Goal: Navigation & Orientation: Find specific page/section

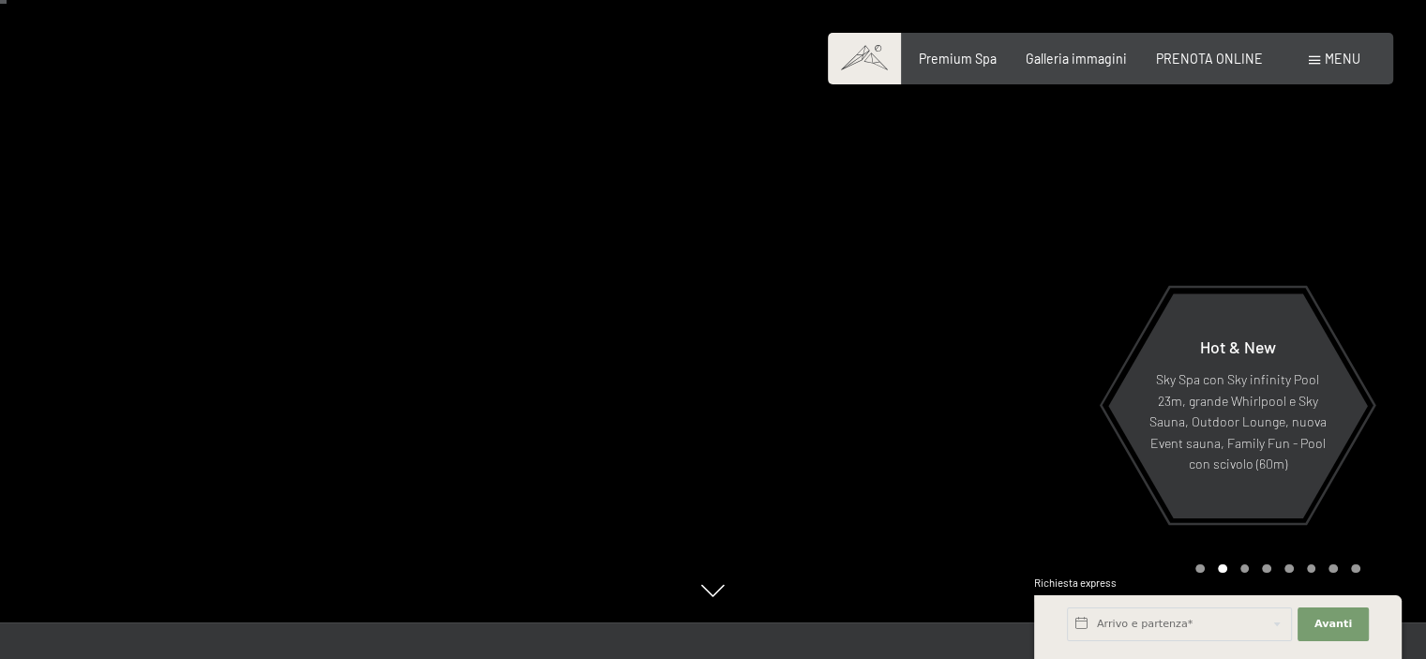
scroll to position [47, 0]
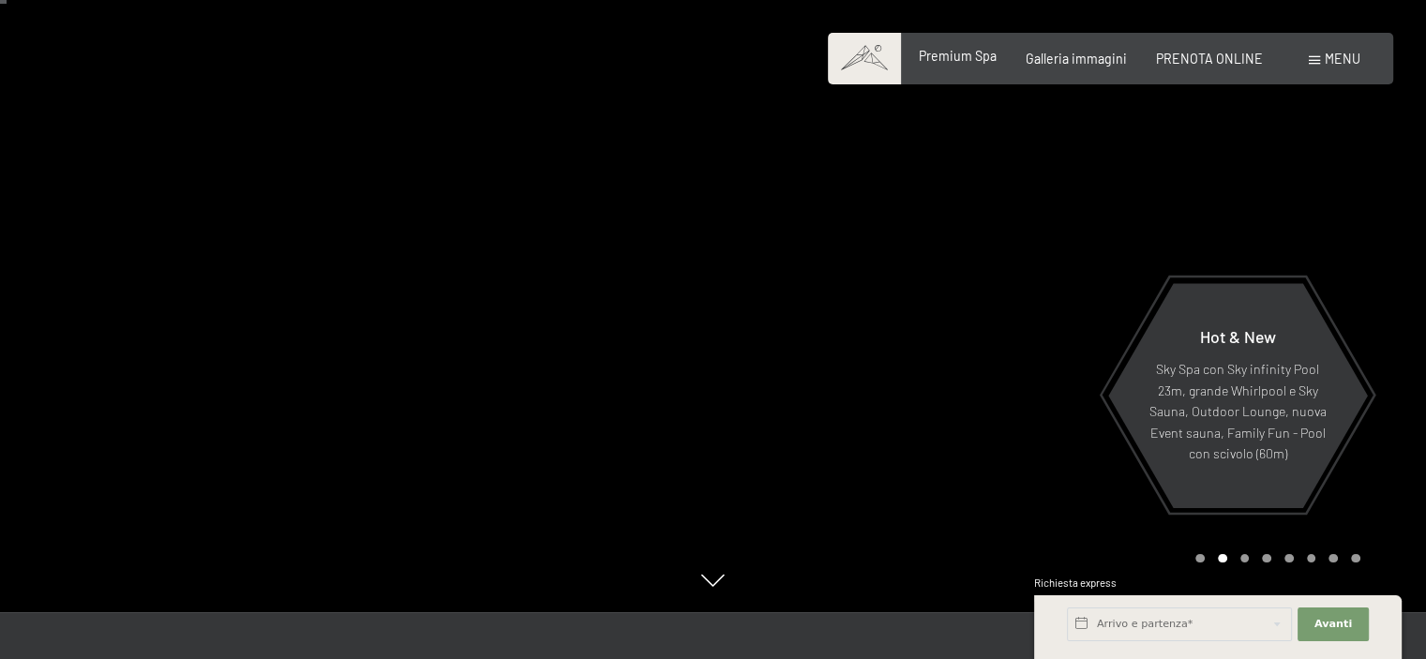
click at [956, 62] on span "Premium Spa" at bounding box center [958, 56] width 78 height 16
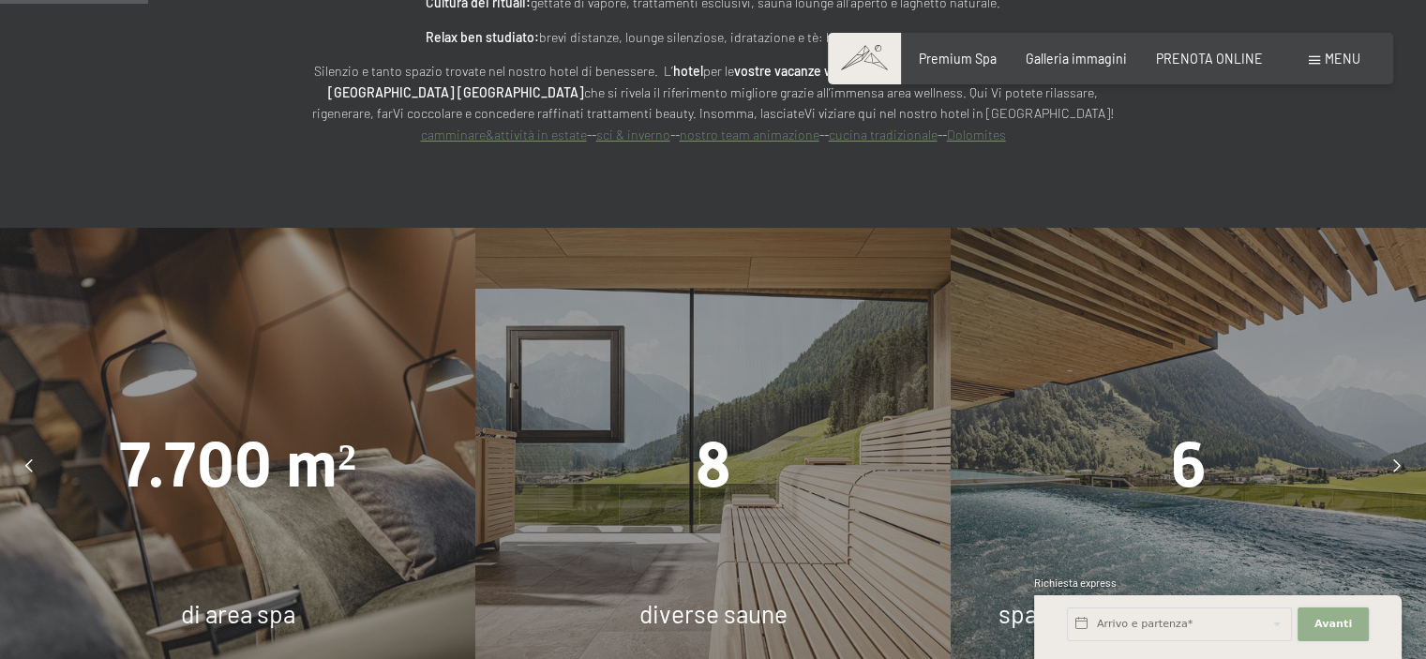
click at [1310, 626] on button "Avanti Nascondere i campi dell'indirizzo" at bounding box center [1332, 624] width 71 height 34
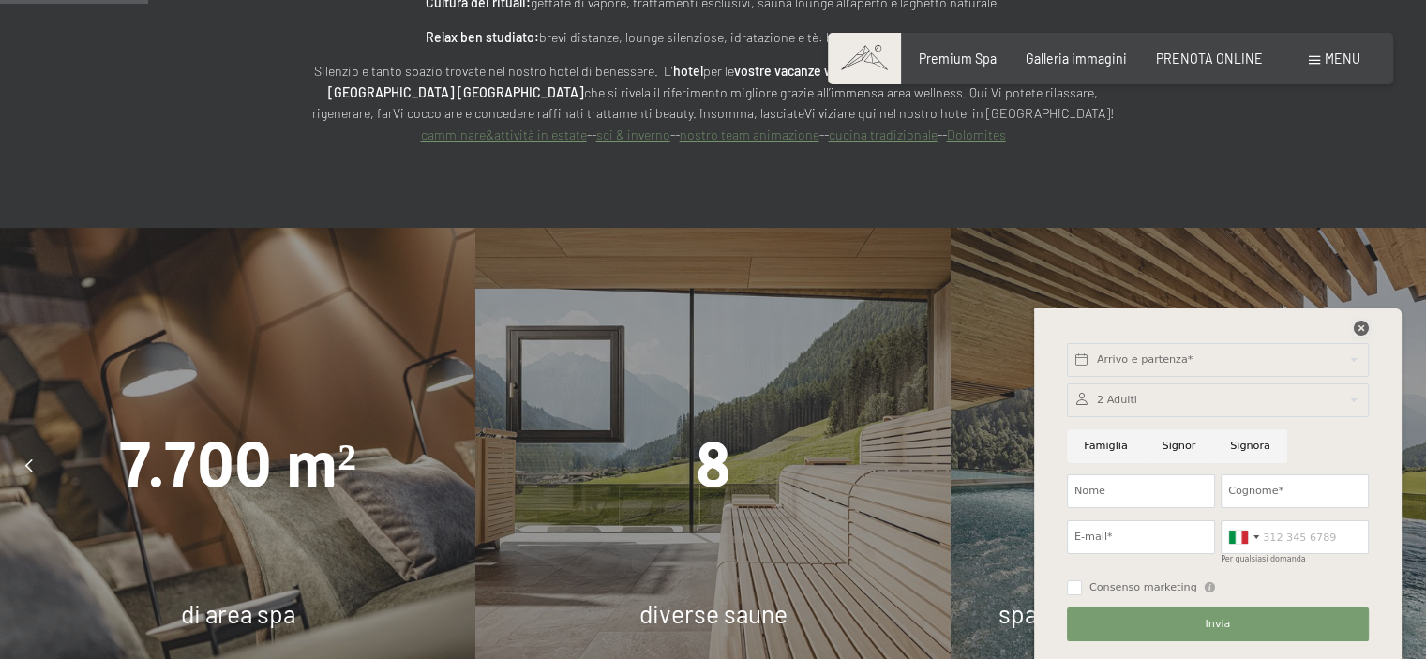
click at [1364, 329] on icon at bounding box center [1361, 328] width 15 height 15
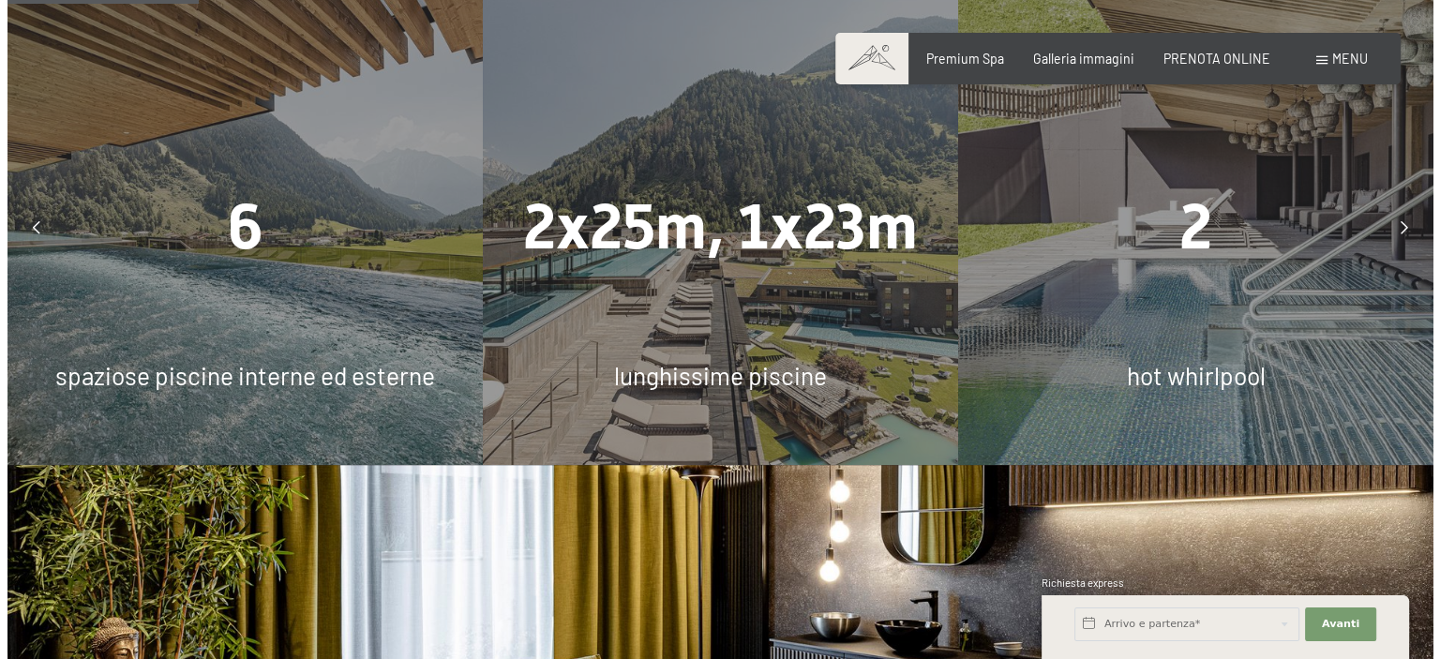
scroll to position [1500, 0]
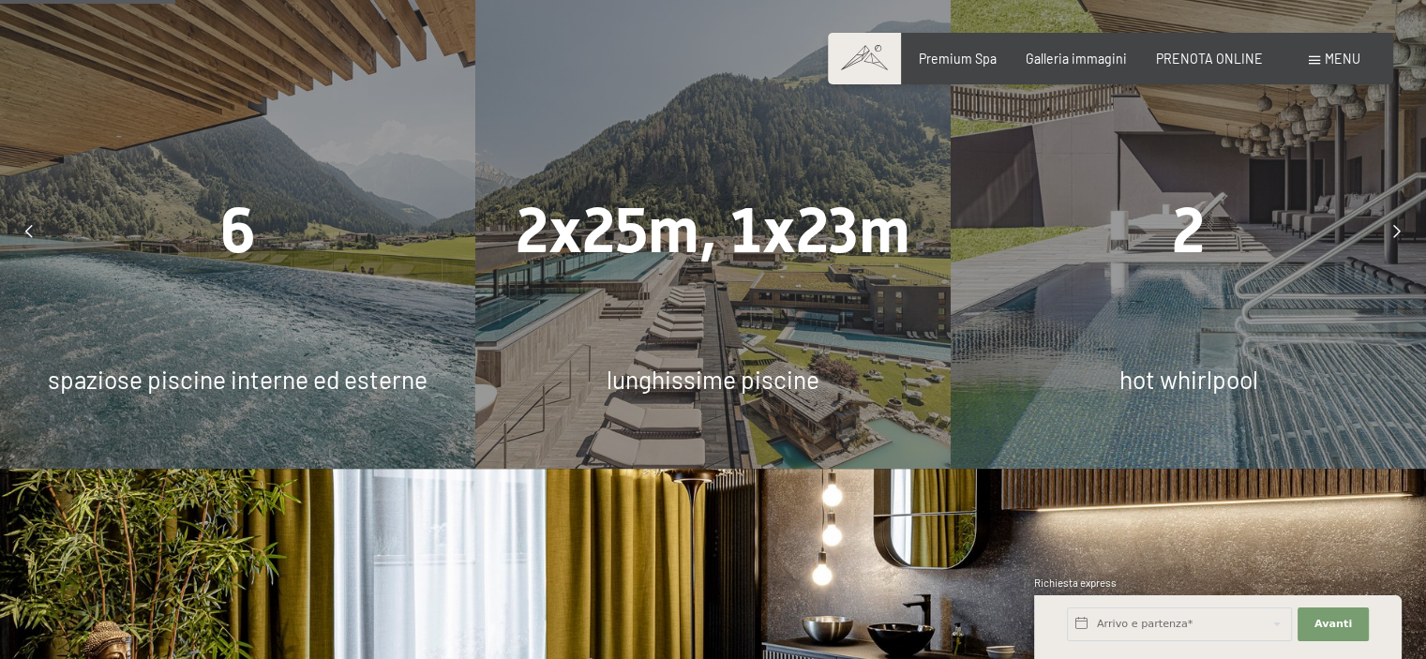
click at [1123, 309] on div "2 hot whirlpool" at bounding box center [1188, 230] width 475 height 475
click at [1166, 315] on div "2 hot whirlpool" at bounding box center [1188, 230] width 475 height 475
click at [1397, 225] on icon at bounding box center [1396, 231] width 7 height 13
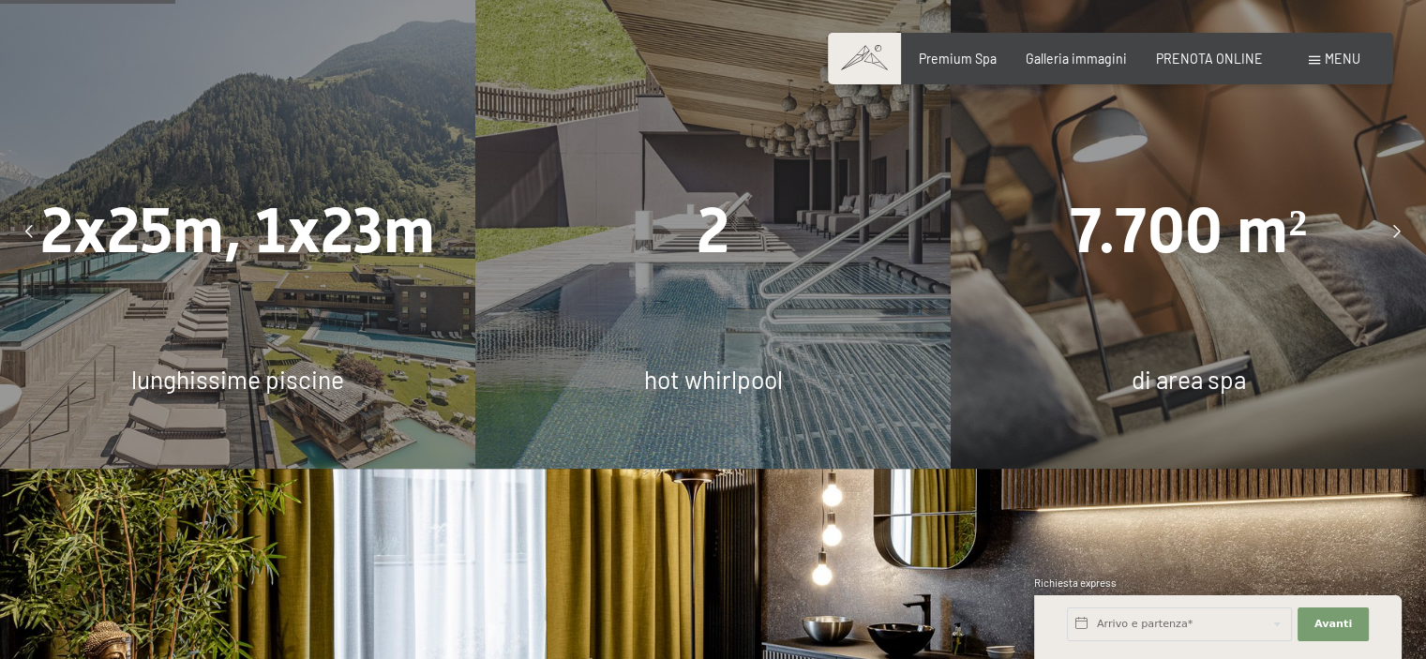
click at [1397, 225] on icon at bounding box center [1396, 231] width 7 height 13
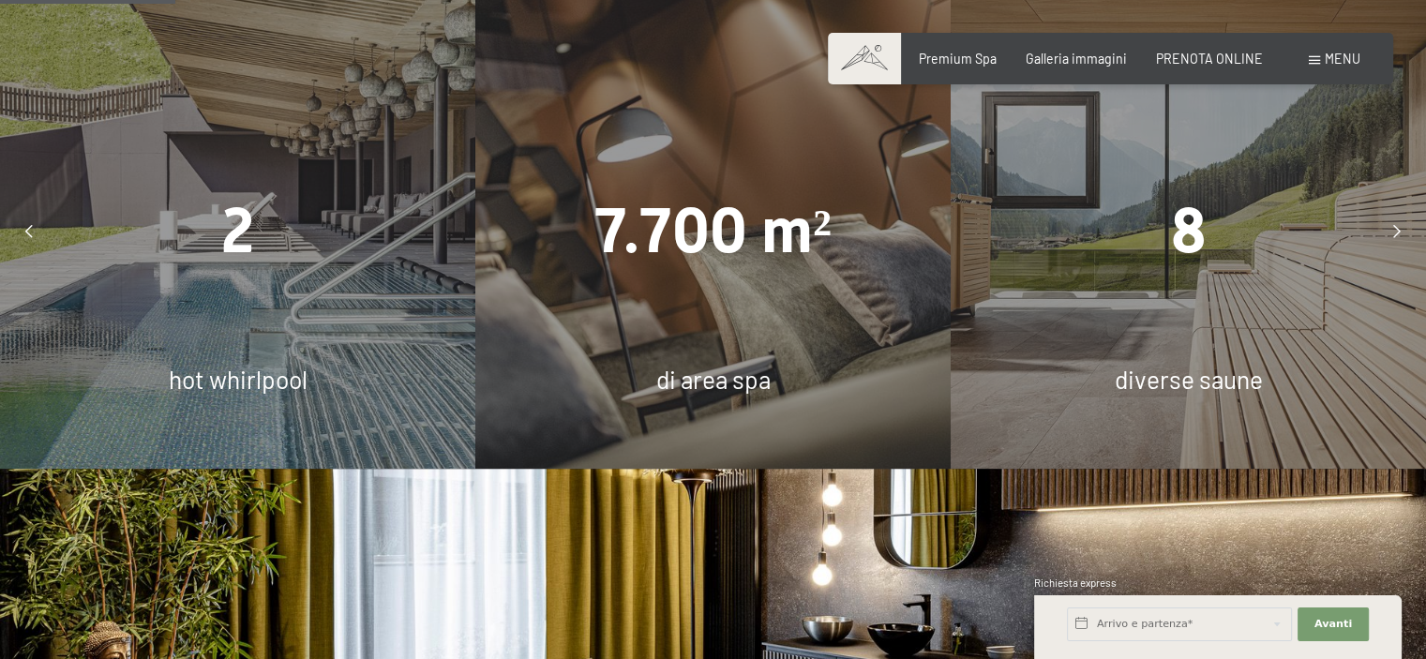
click at [1397, 225] on icon at bounding box center [1396, 231] width 7 height 13
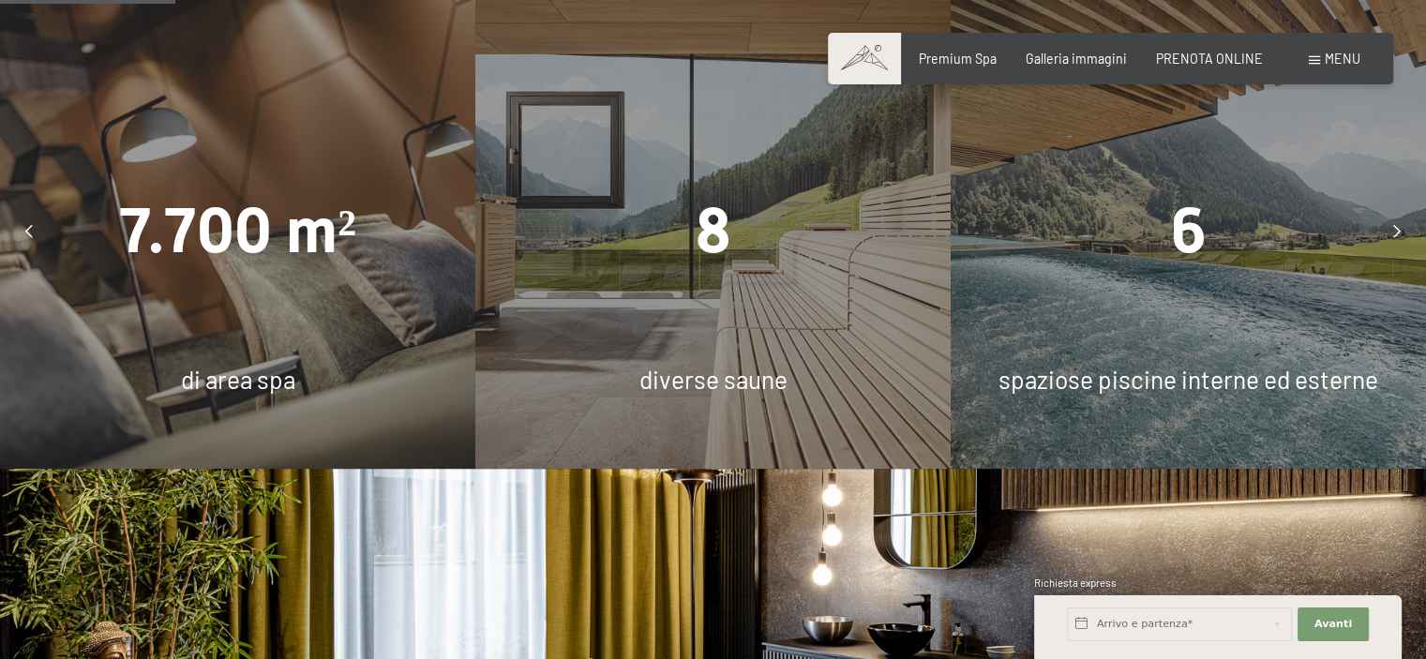
click at [1320, 63] on div "Menu" at bounding box center [1335, 59] width 52 height 19
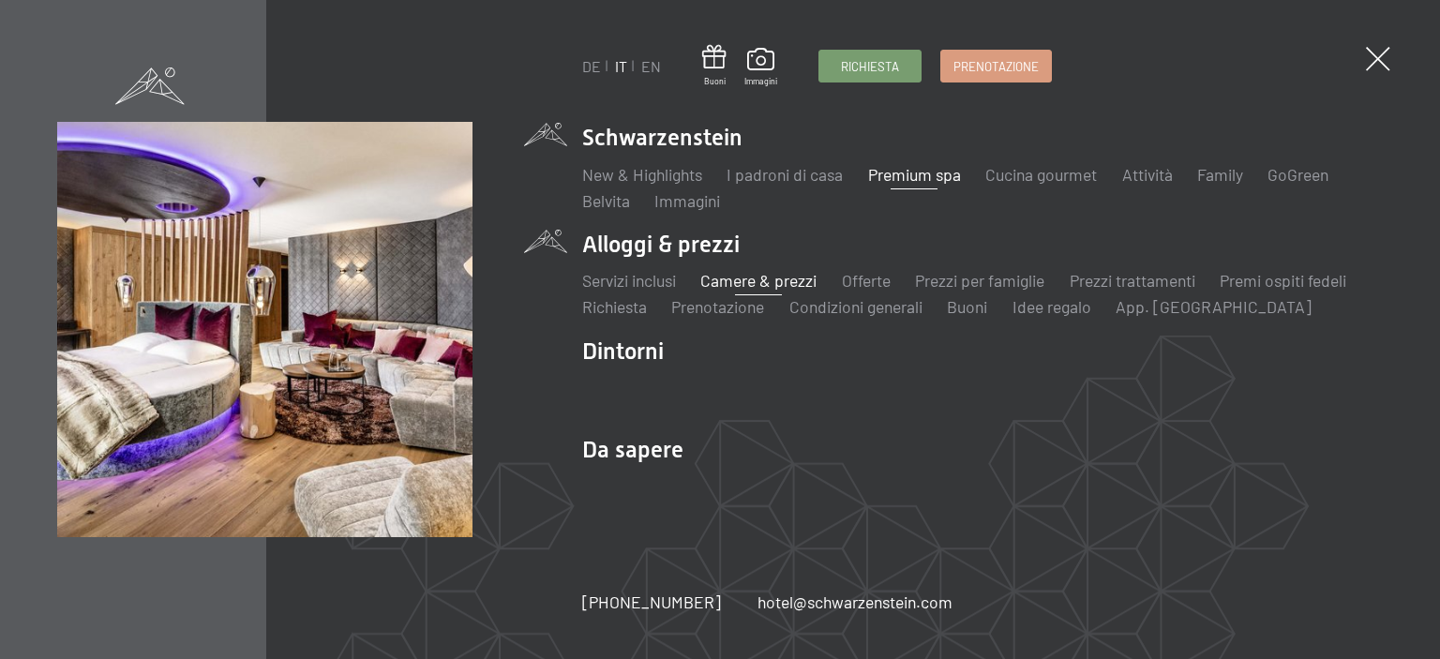
click at [780, 280] on link "Camere & prezzi" at bounding box center [758, 280] width 116 height 21
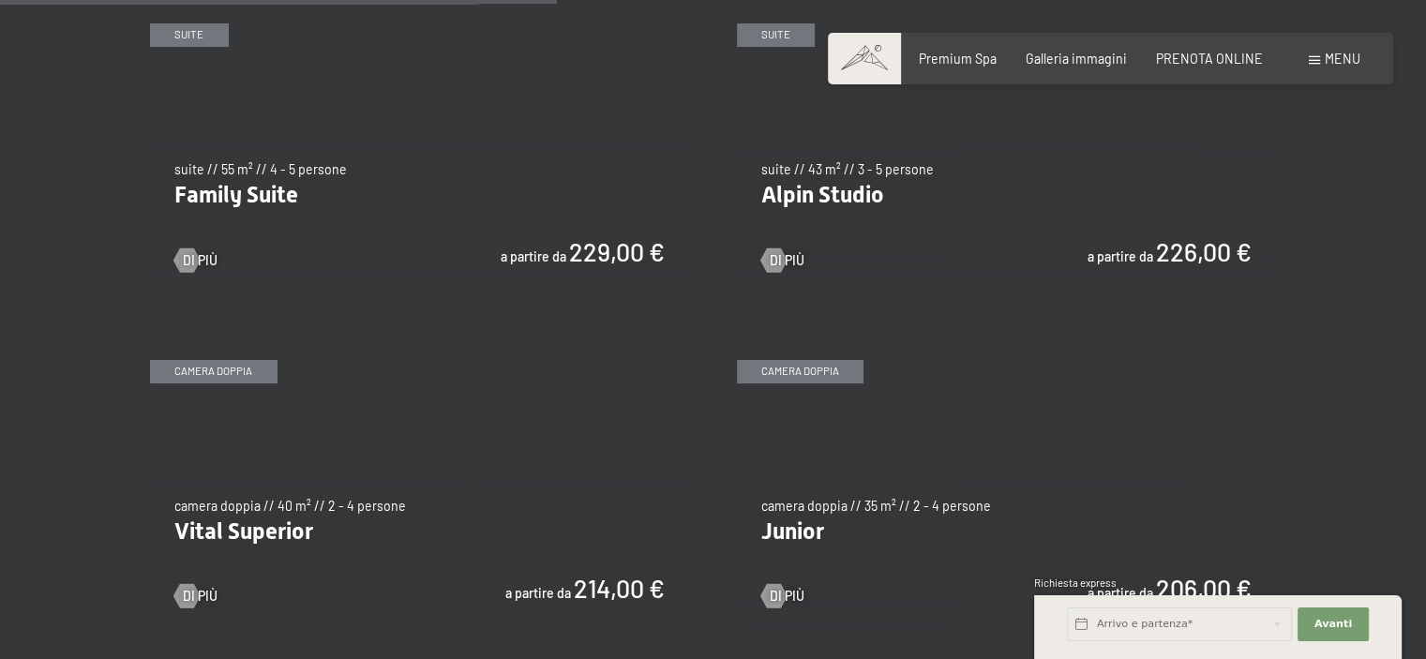
scroll to position [2109, 0]
